Goal: Use online tool/utility: Utilize a website feature to perform a specific function

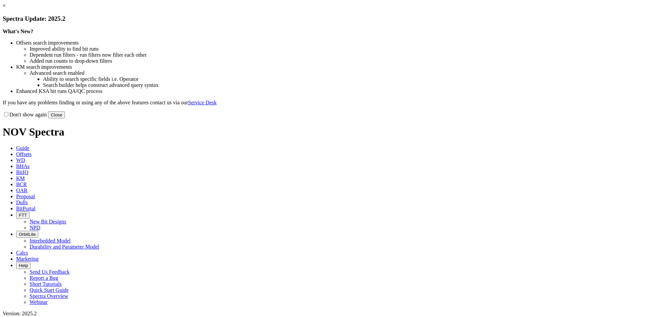
click at [6, 8] on link "×" at bounding box center [4, 6] width 3 height 6
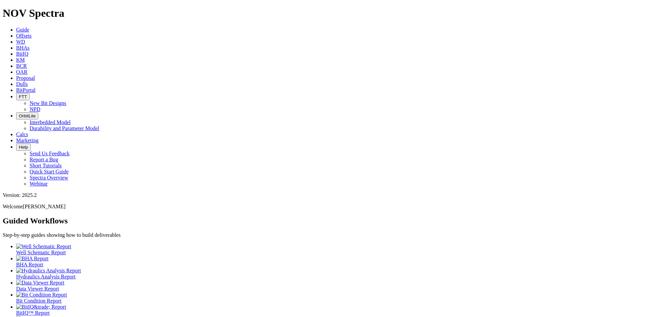
click at [28, 132] on link "Calcs" at bounding box center [22, 135] width 12 height 6
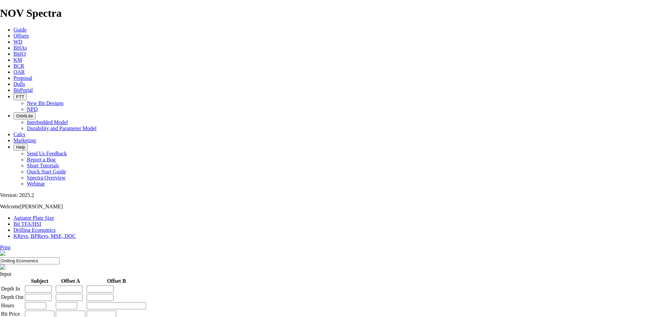
drag, startPoint x: 306, startPoint y: 10, endPoint x: 302, endPoint y: 11, distance: 4.5
click at [33, 87] on span "BitPortal" at bounding box center [22, 90] width 19 height 6
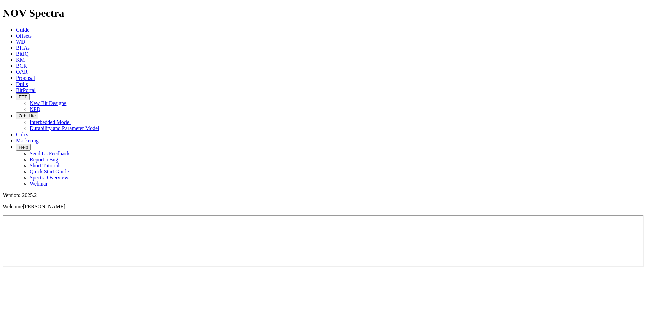
click at [16, 132] on icon at bounding box center [16, 135] width 0 height 6
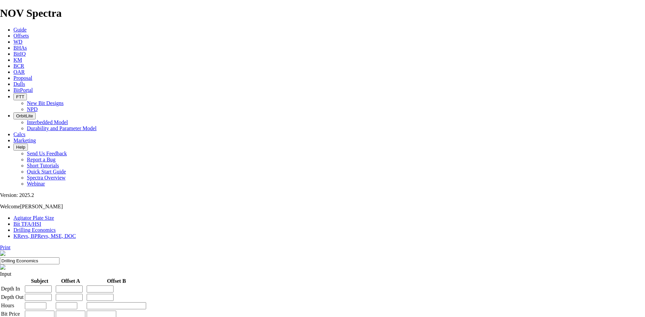
click at [41, 221] on link "Bit TFA/HSI" at bounding box center [27, 224] width 28 height 6
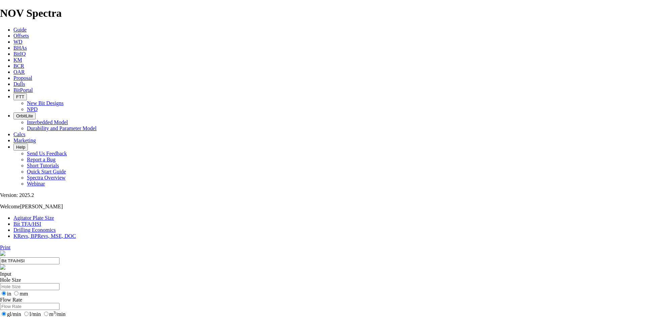
click at [59, 283] on input "Hole Size" at bounding box center [29, 286] width 59 height 7
type input "6"
click at [59, 303] on input "Flow Rate" at bounding box center [29, 306] width 59 height 7
type input "230"
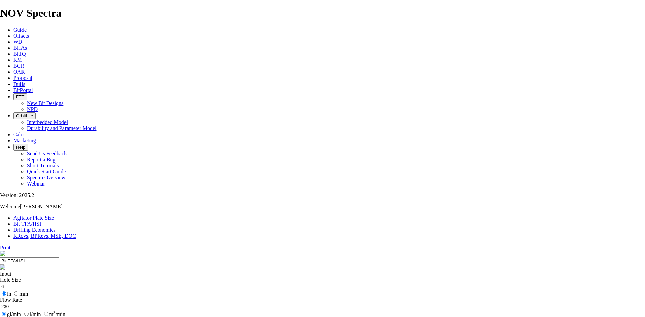
radio input "true"
radio input "false"
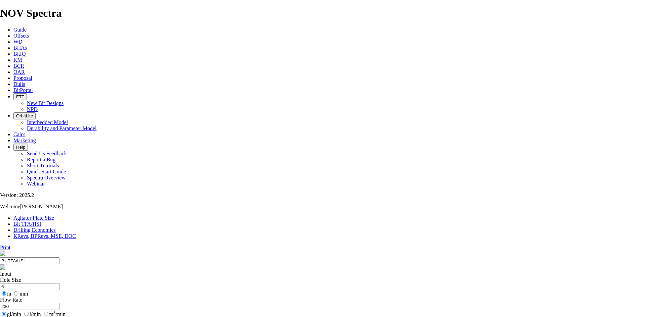
type input "1.32"
drag, startPoint x: 257, startPoint y: 177, endPoint x: 253, endPoint y: 176, distance: 4.4
type input "6"
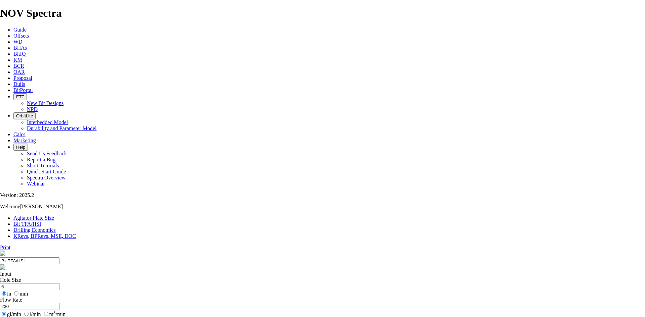
select select "number:16"
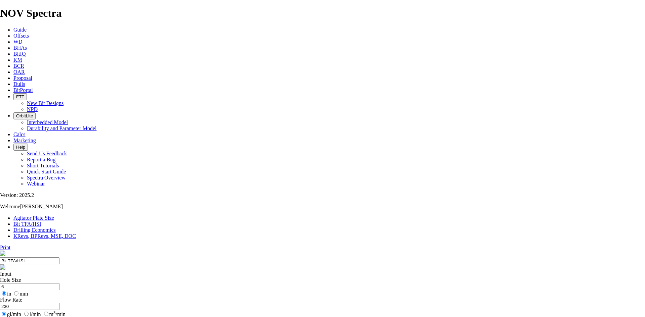
select select "number:16"
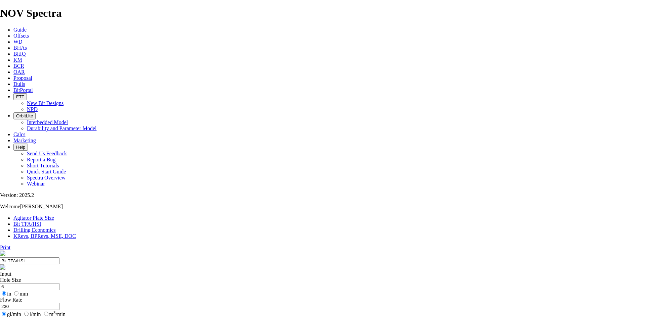
select select "number:13"
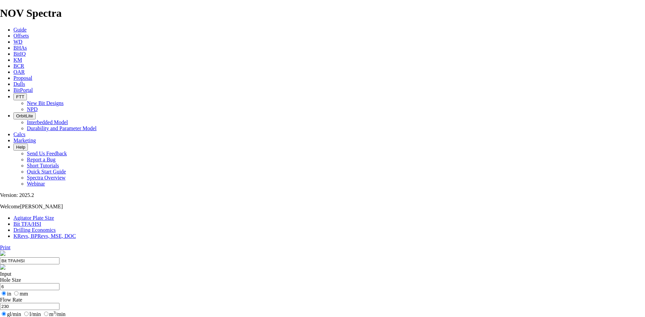
select select "number:13"
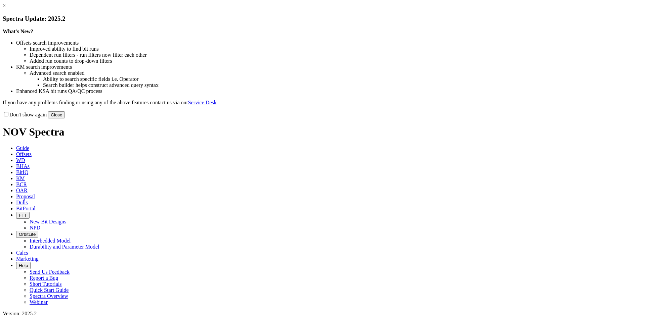
click at [6, 8] on link "×" at bounding box center [4, 6] width 3 height 6
